Goal: Navigation & Orientation: Find specific page/section

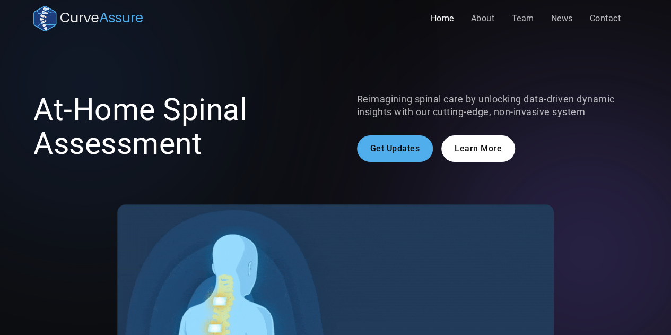
scroll to position [1, 0]
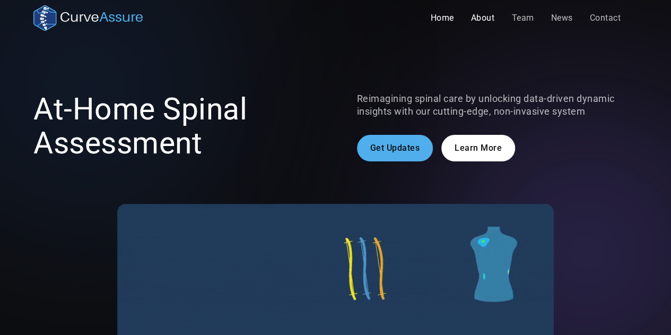
click at [476, 22] on link "About" at bounding box center [483, 17] width 41 height 21
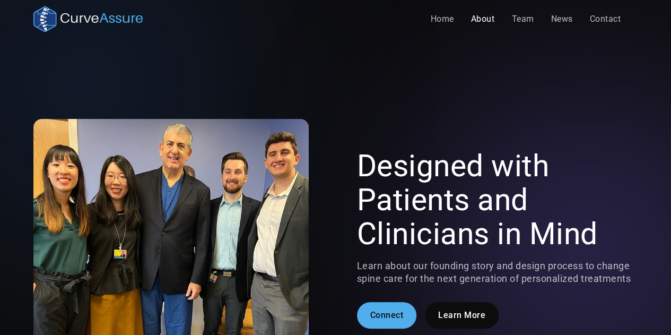
click at [111, 19] on img "home" at bounding box center [87, 18] width 109 height 25
